Goal: Find specific page/section

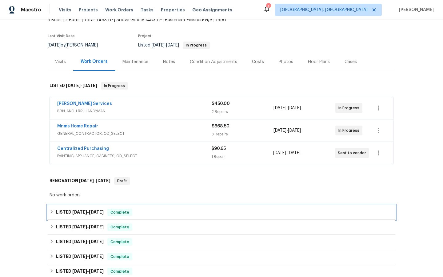
click at [117, 216] on div "LISTED 8/4/25 - 8/11/25 Complete" at bounding box center [221, 212] width 347 height 15
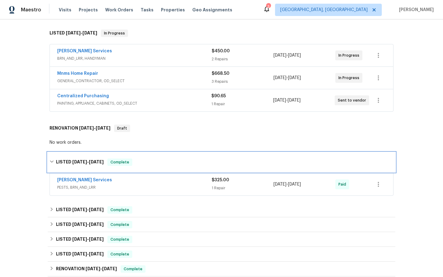
scroll to position [98, 0]
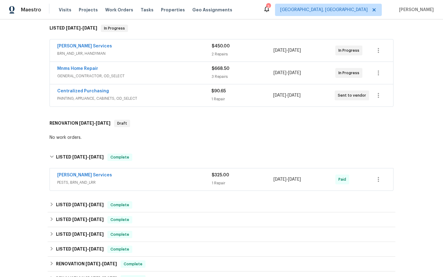
click at [82, 178] on div "Massey Services" at bounding box center [134, 175] width 154 height 7
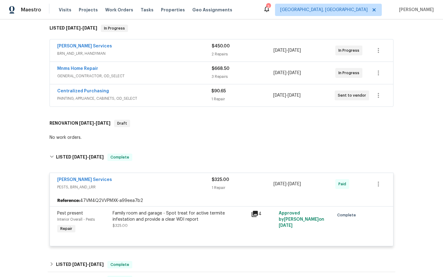
click at [255, 213] on icon at bounding box center [255, 214] width 6 height 6
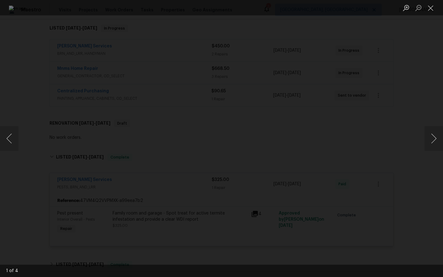
click at [70, 106] on div "Lightbox" at bounding box center [221, 138] width 443 height 277
